Goal: Task Accomplishment & Management: Manage account settings

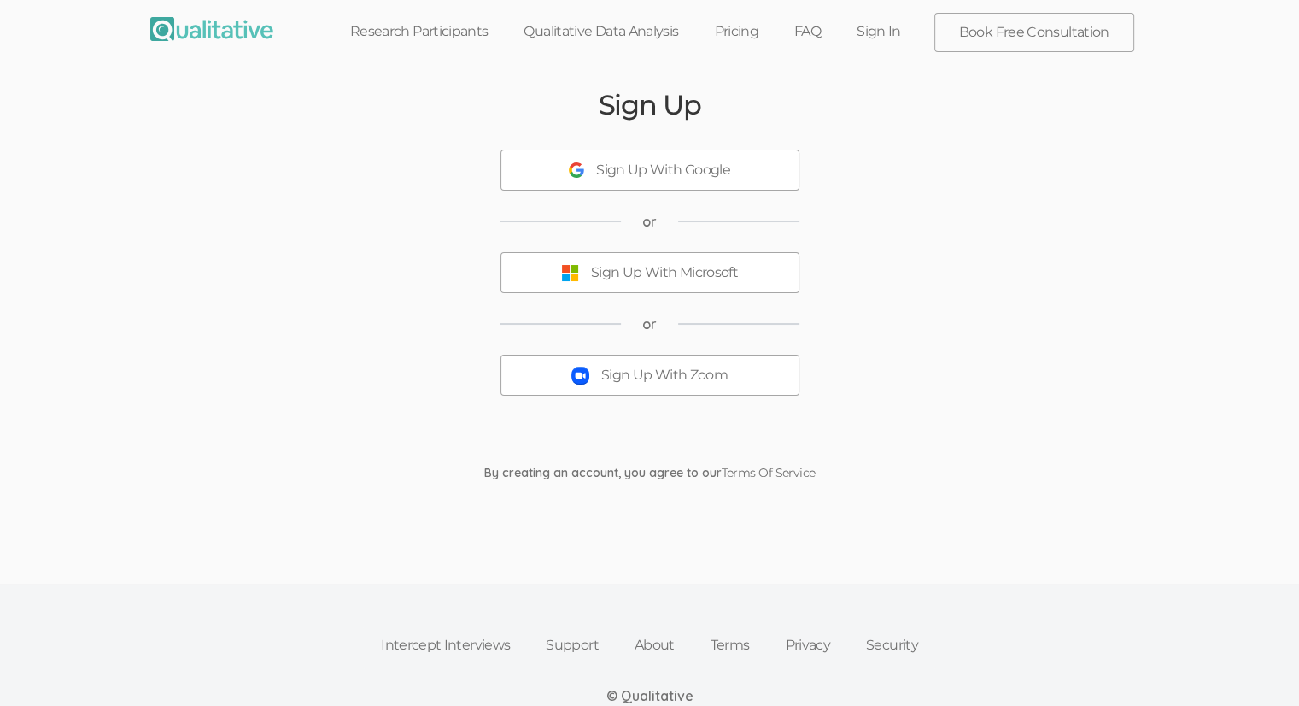
click at [622, 358] on button "Sign Up With Zoom" at bounding box center [650, 374] width 299 height 41
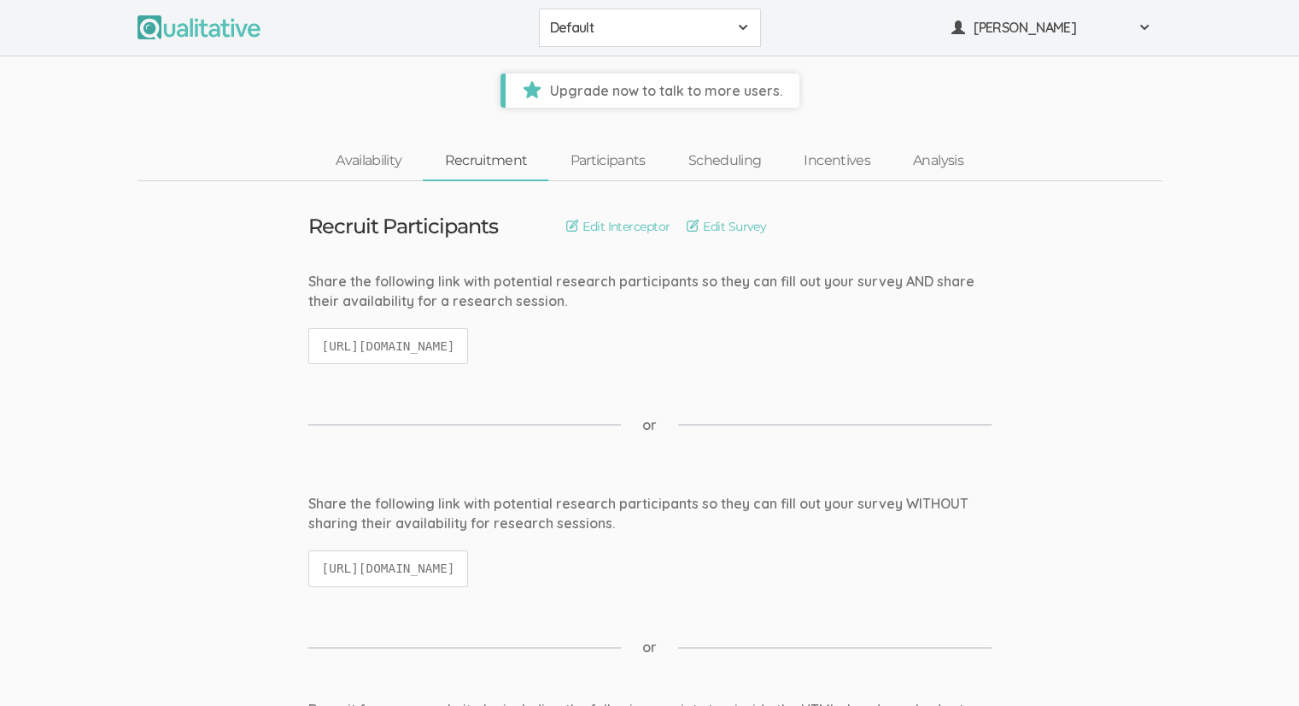
click at [705, 22] on span "Default" at bounding box center [639, 28] width 178 height 20
click at [1007, 32] on span "[PERSON_NAME]" at bounding box center [1051, 28] width 154 height 20
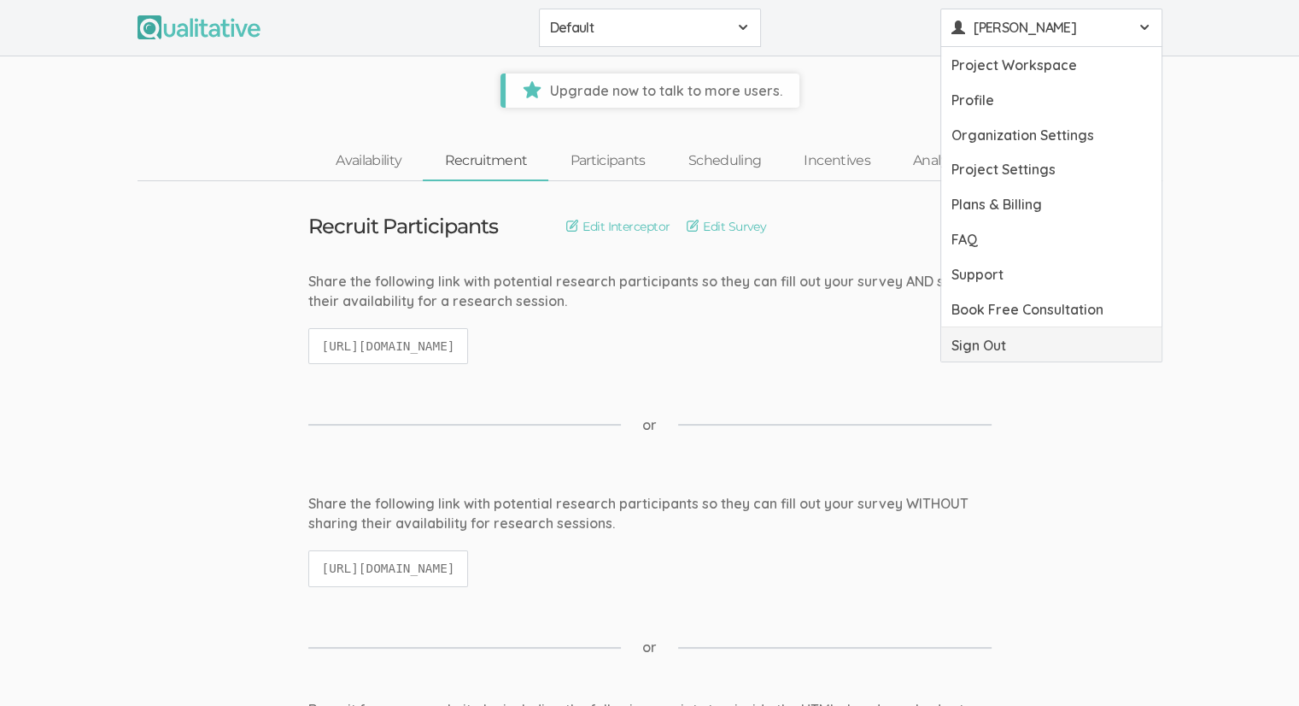
click at [962, 346] on link "Sign Out" at bounding box center [1051, 344] width 220 height 35
